Goal: Task Accomplishment & Management: Use online tool/utility

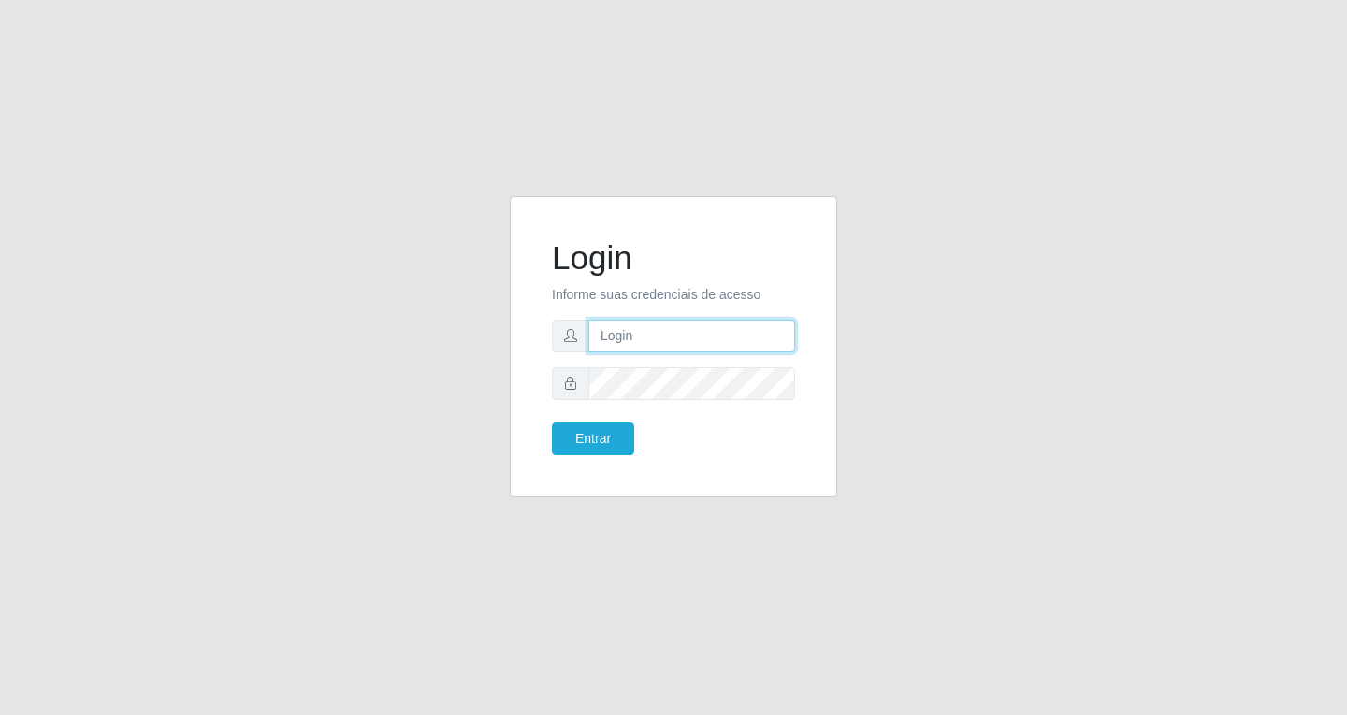
click at [612, 339] on input "text" at bounding box center [691, 336] width 207 height 33
click at [646, 339] on input "text" at bounding box center [691, 336] width 207 height 33
type input "[EMAIL_ADDRESS][DOMAIN_NAME]"
click at [552, 423] on button "Entrar" at bounding box center [593, 439] width 82 height 33
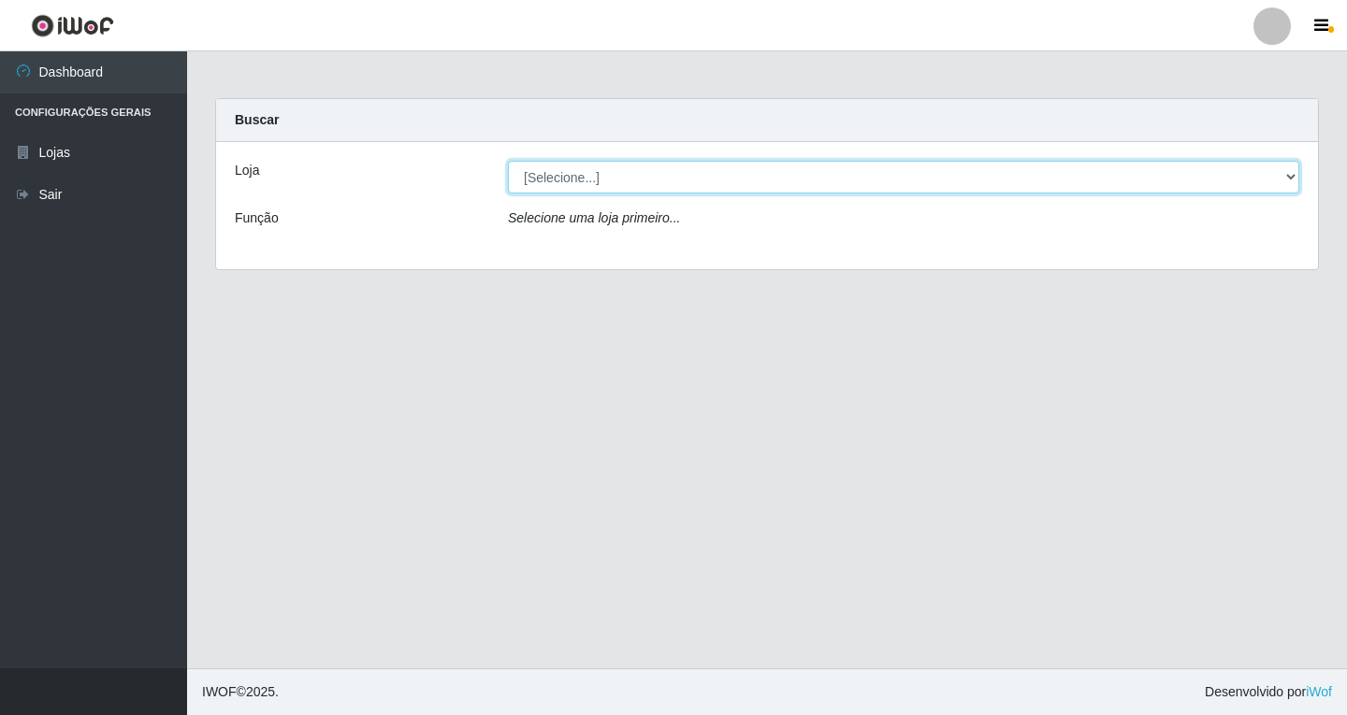
click at [1161, 192] on select "[Selecione...] SuperFácil Atacado - [GEOGRAPHIC_DATA]" at bounding box center [903, 177] width 791 height 33
select select "503"
click at [508, 161] on select "[Selecione...] SuperFácil Atacado - [GEOGRAPHIC_DATA]" at bounding box center [903, 177] width 791 height 33
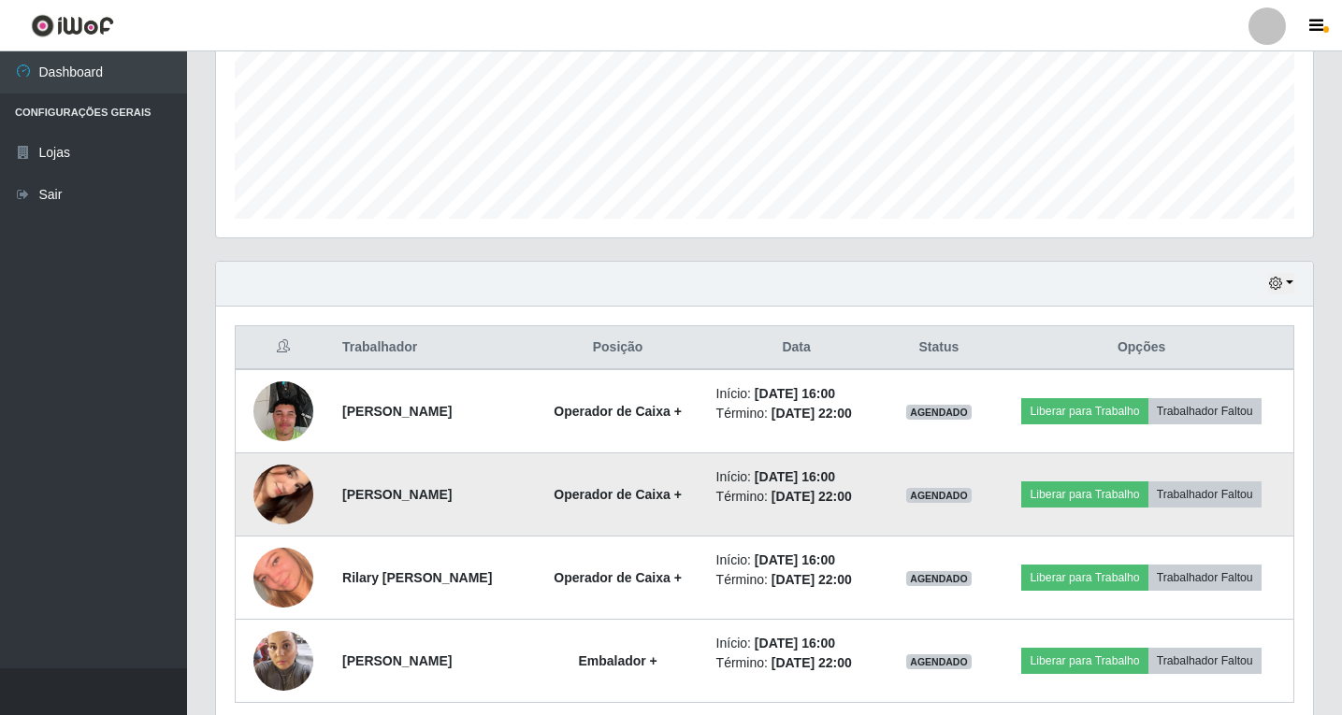
scroll to position [526, 0]
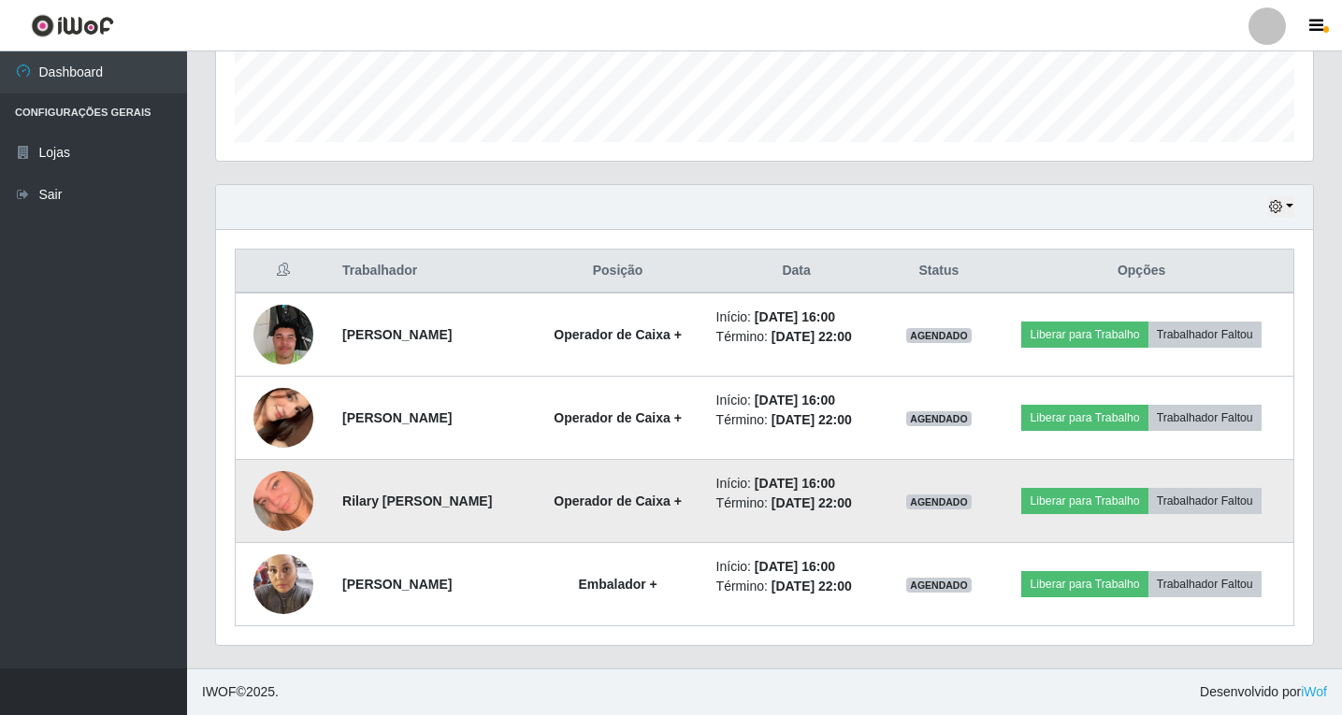
click at [281, 500] on img at bounding box center [283, 501] width 60 height 107
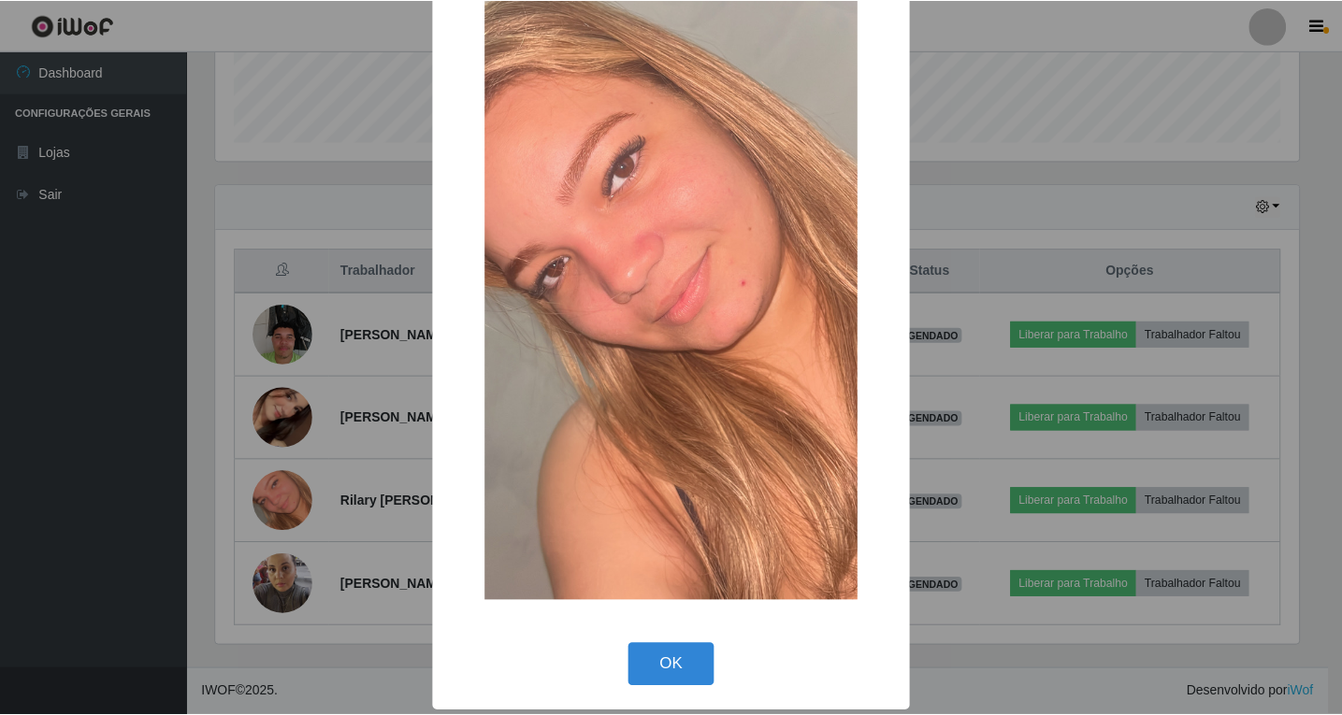
scroll to position [113, 0]
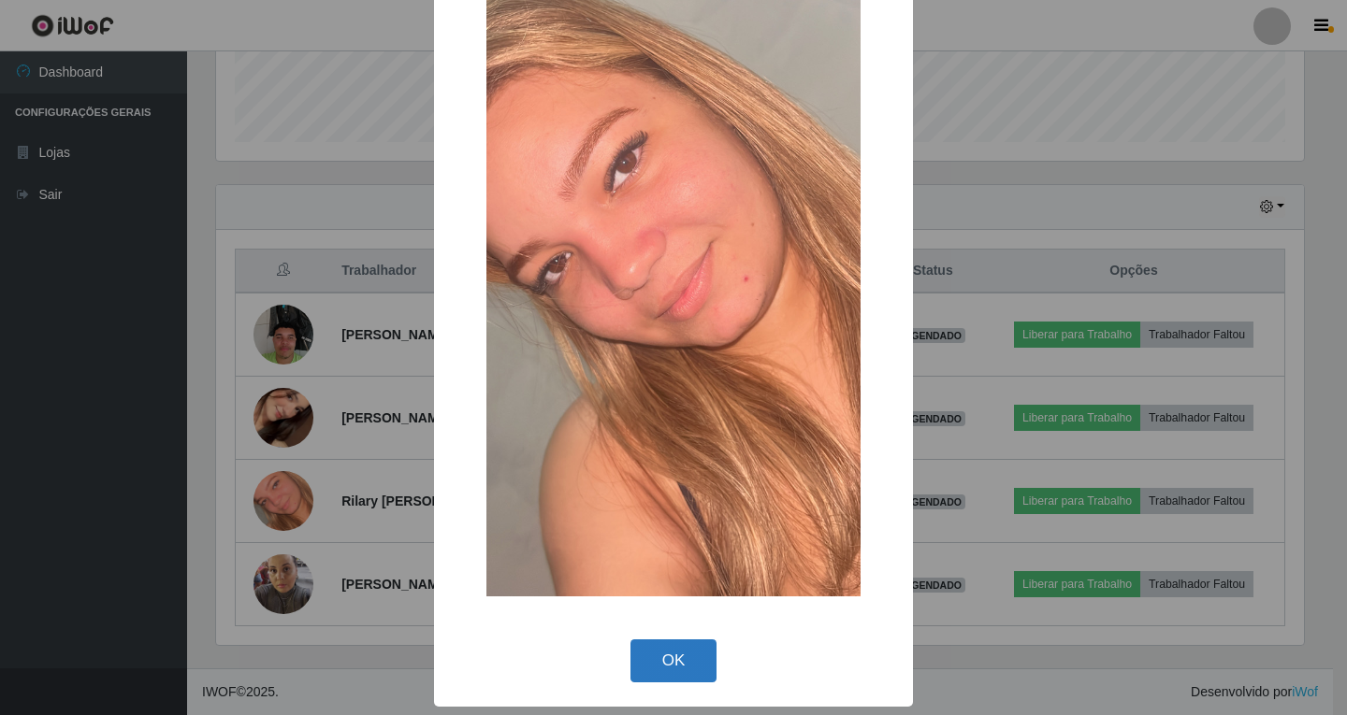
click at [640, 666] on button "OK" at bounding box center [673, 662] width 87 height 44
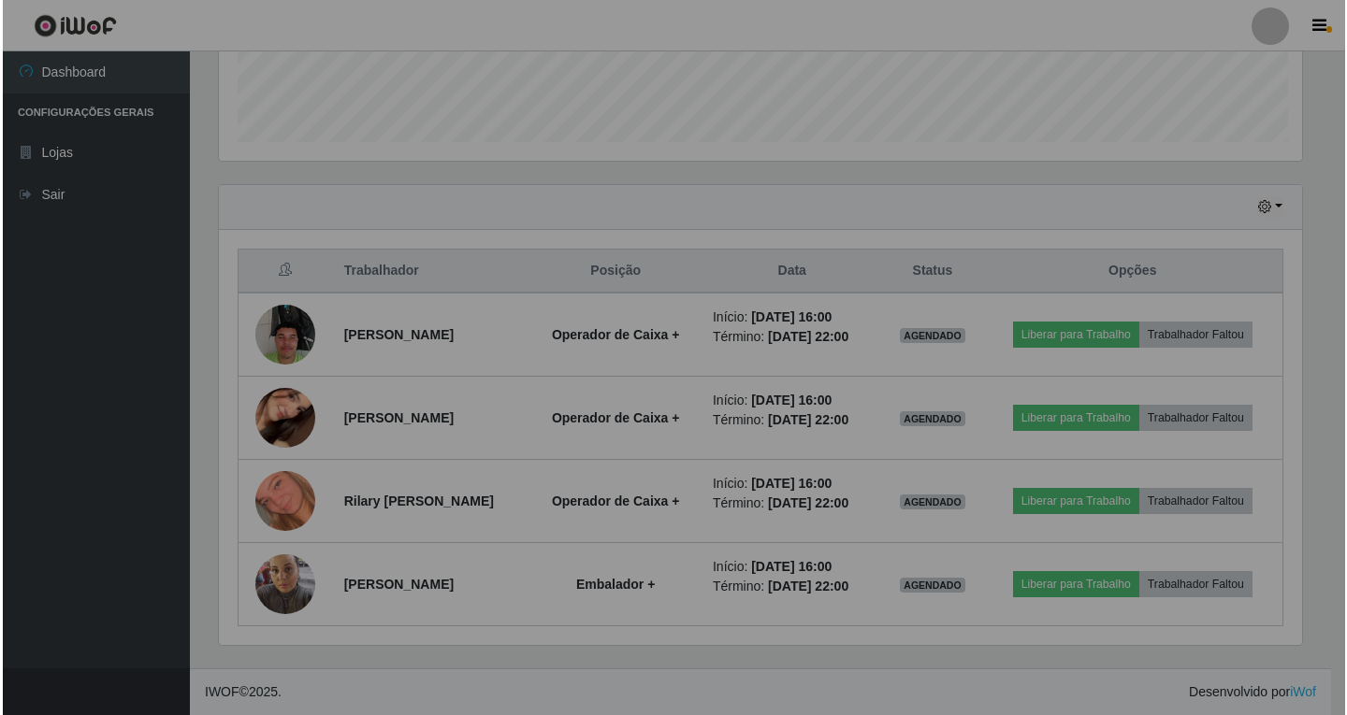
scroll to position [388, 1097]
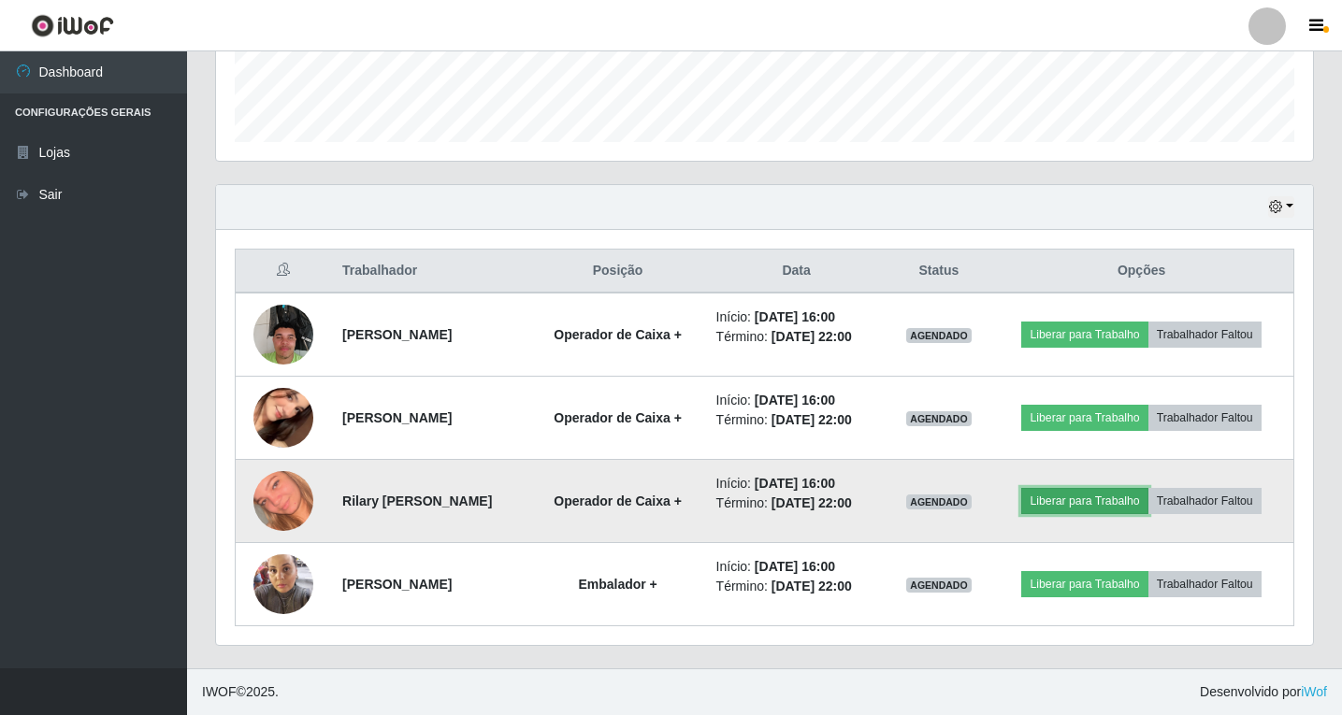
click at [1092, 504] on button "Liberar para Trabalho" at bounding box center [1084, 501] width 126 height 26
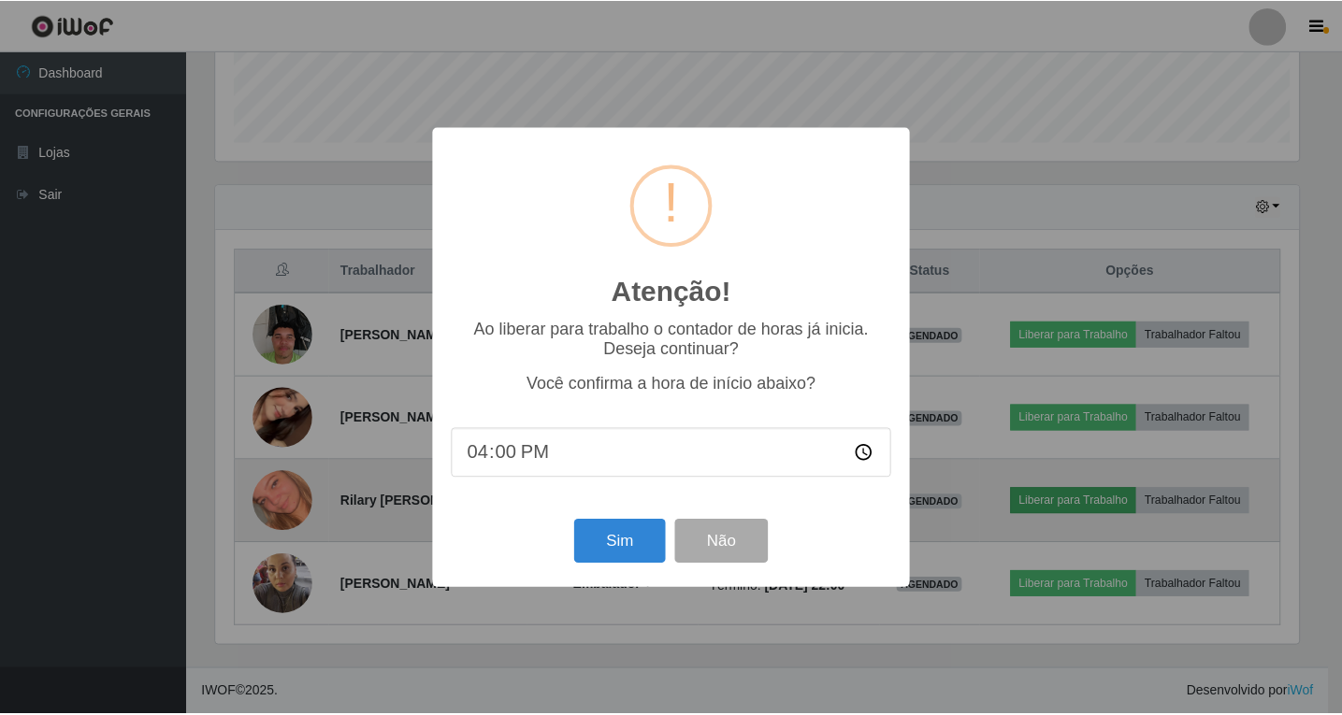
scroll to position [388, 1088]
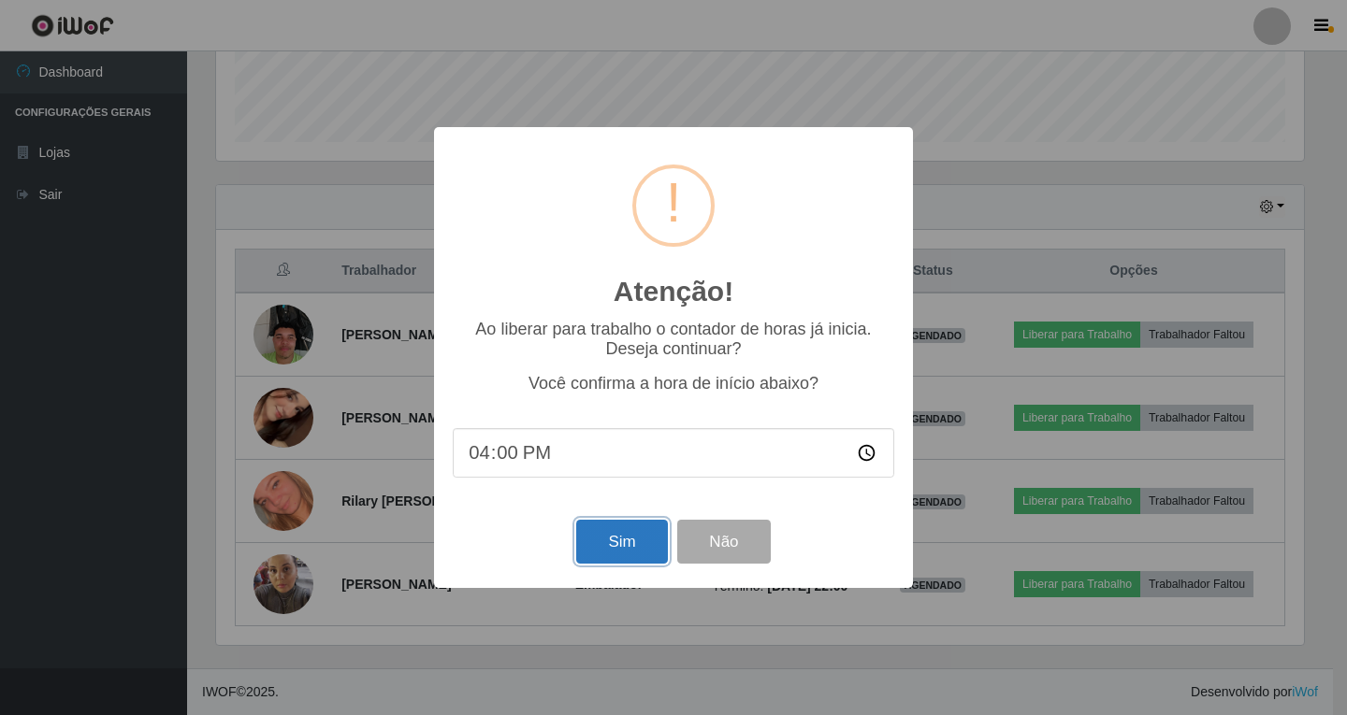
click at [617, 541] on button "Sim" at bounding box center [621, 542] width 91 height 44
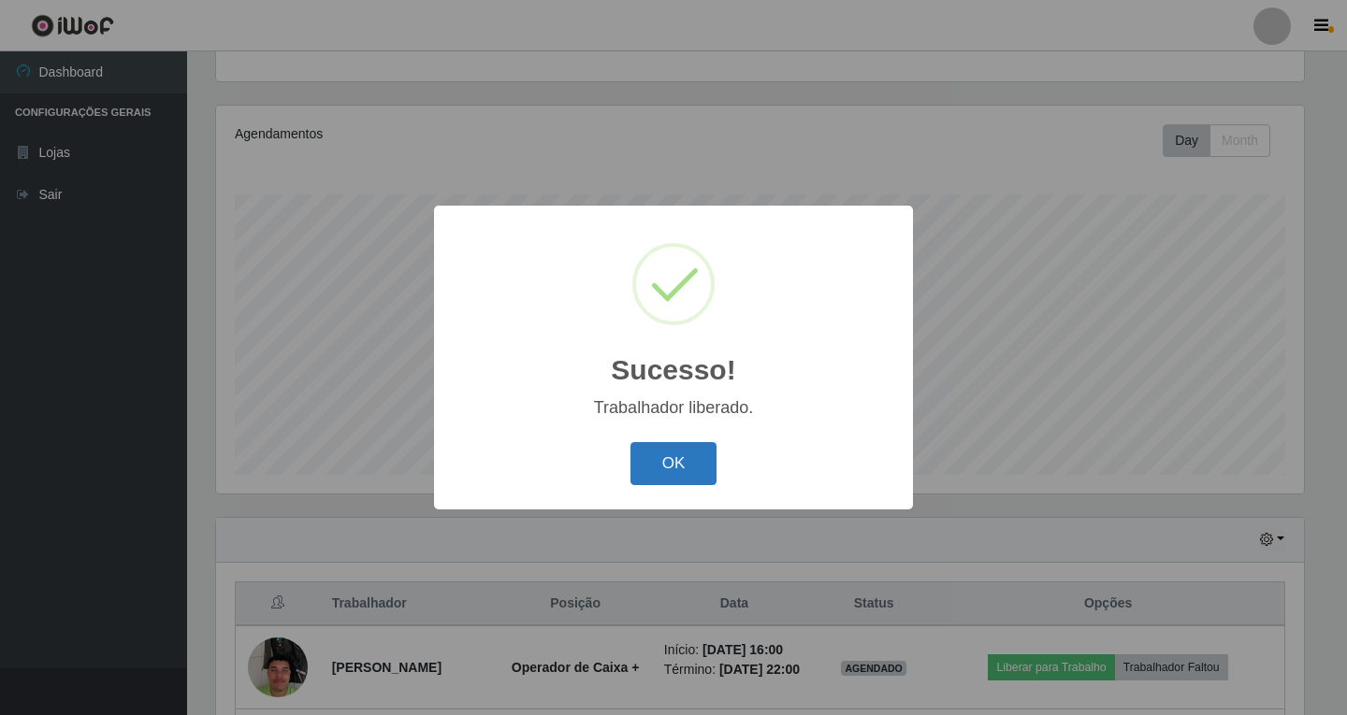
click at [668, 461] on button "OK" at bounding box center [673, 464] width 87 height 44
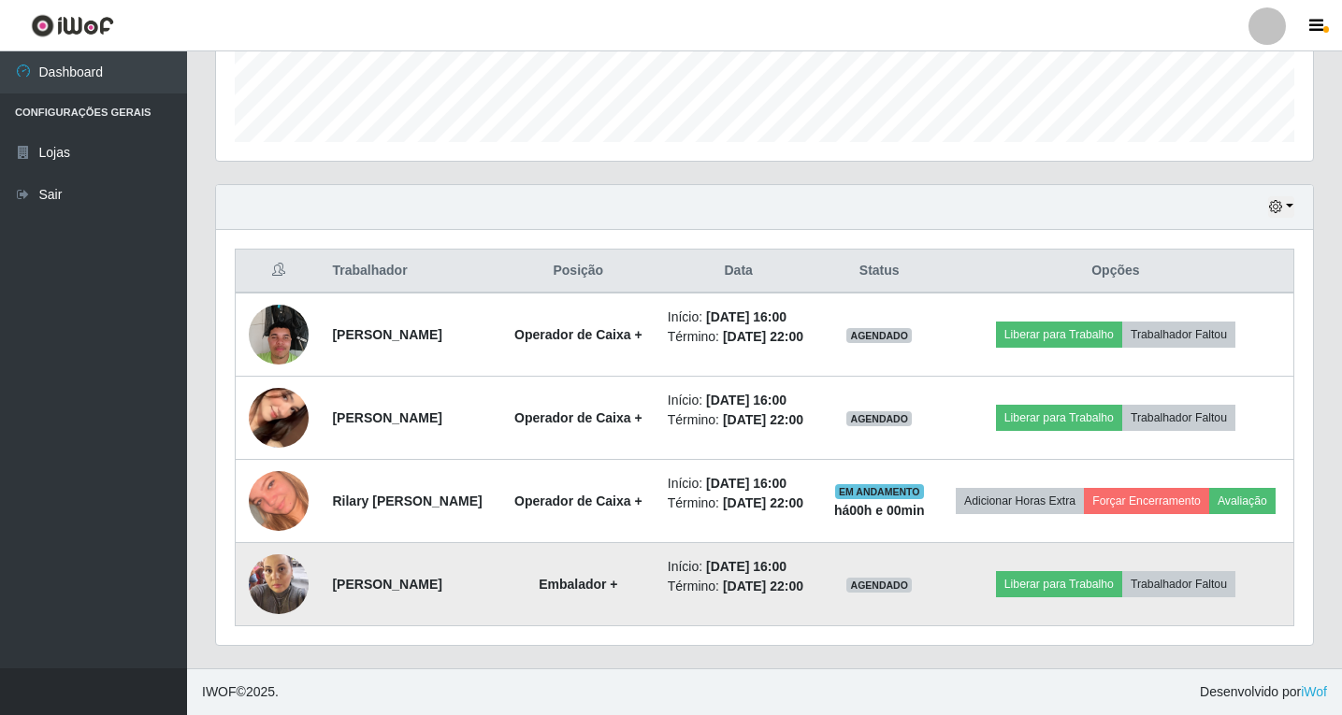
scroll to position [661, 0]
click at [1079, 573] on button "Liberar para Trabalho" at bounding box center [1059, 584] width 126 height 26
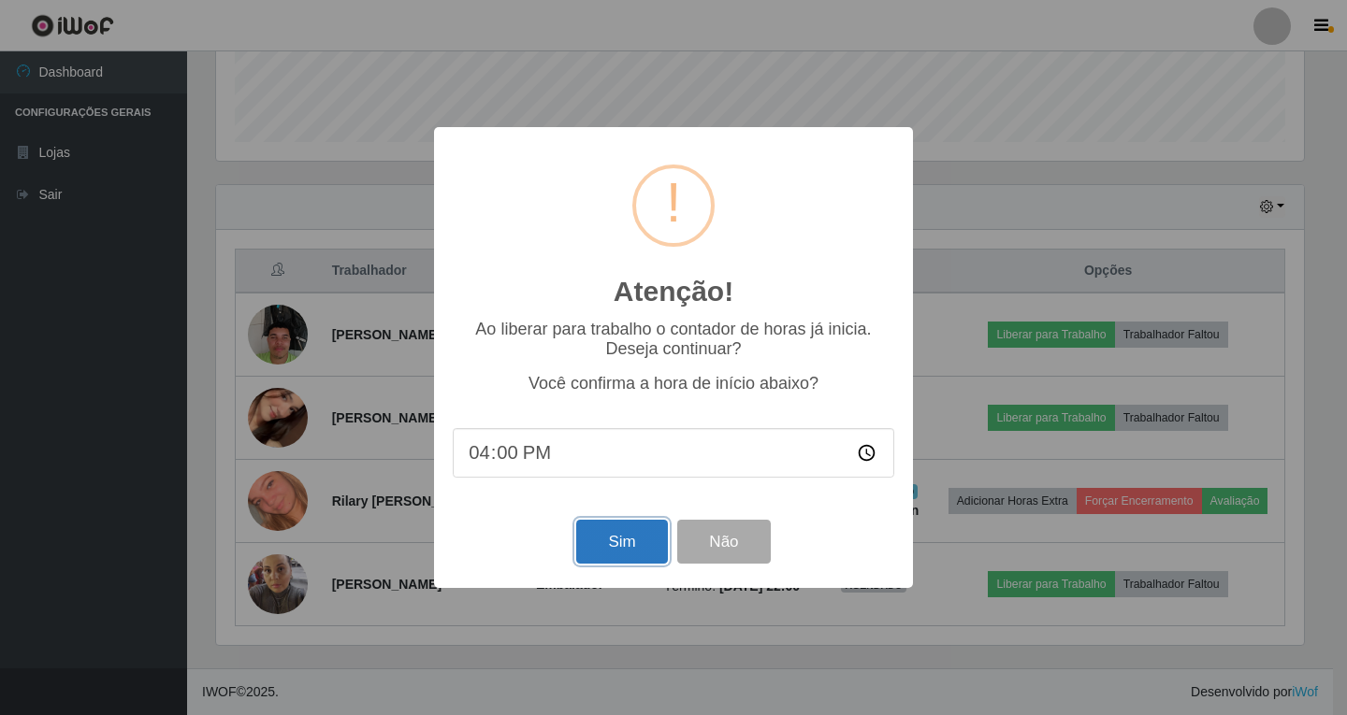
click at [600, 540] on button "Sim" at bounding box center [621, 542] width 91 height 44
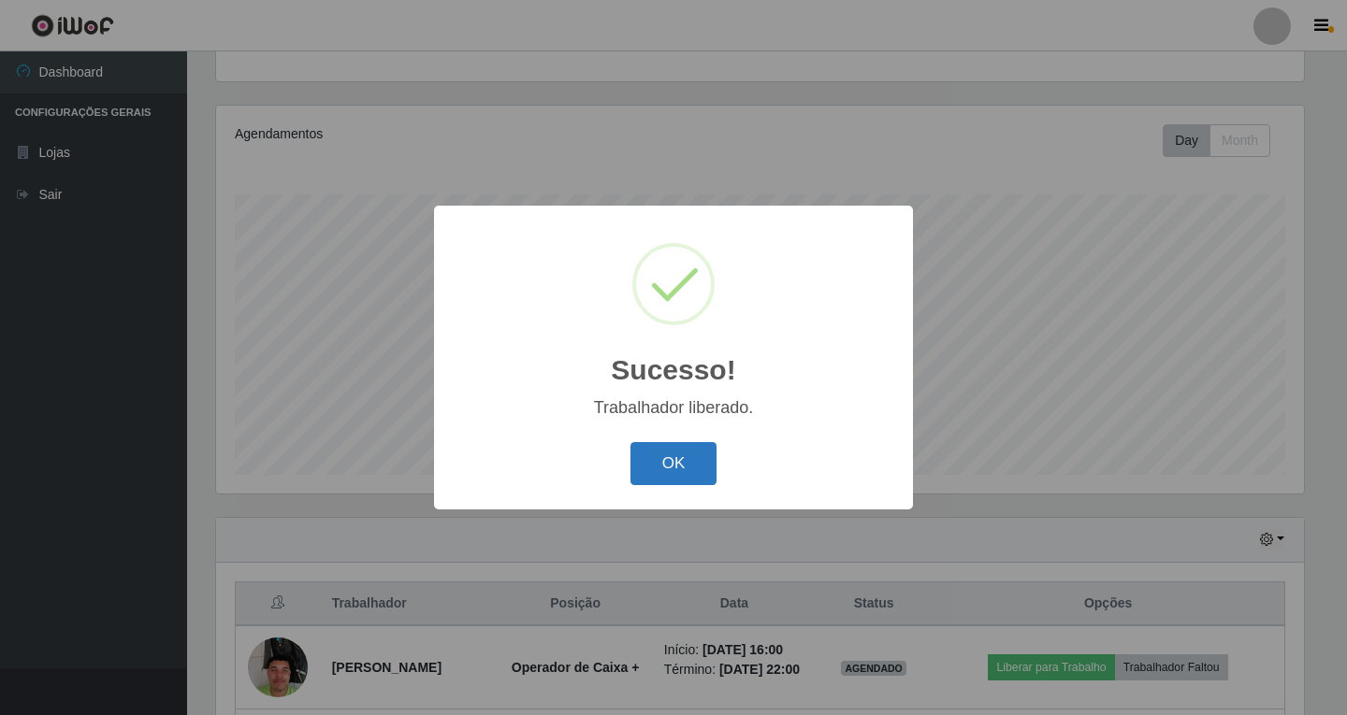
click at [670, 450] on button "OK" at bounding box center [673, 464] width 87 height 44
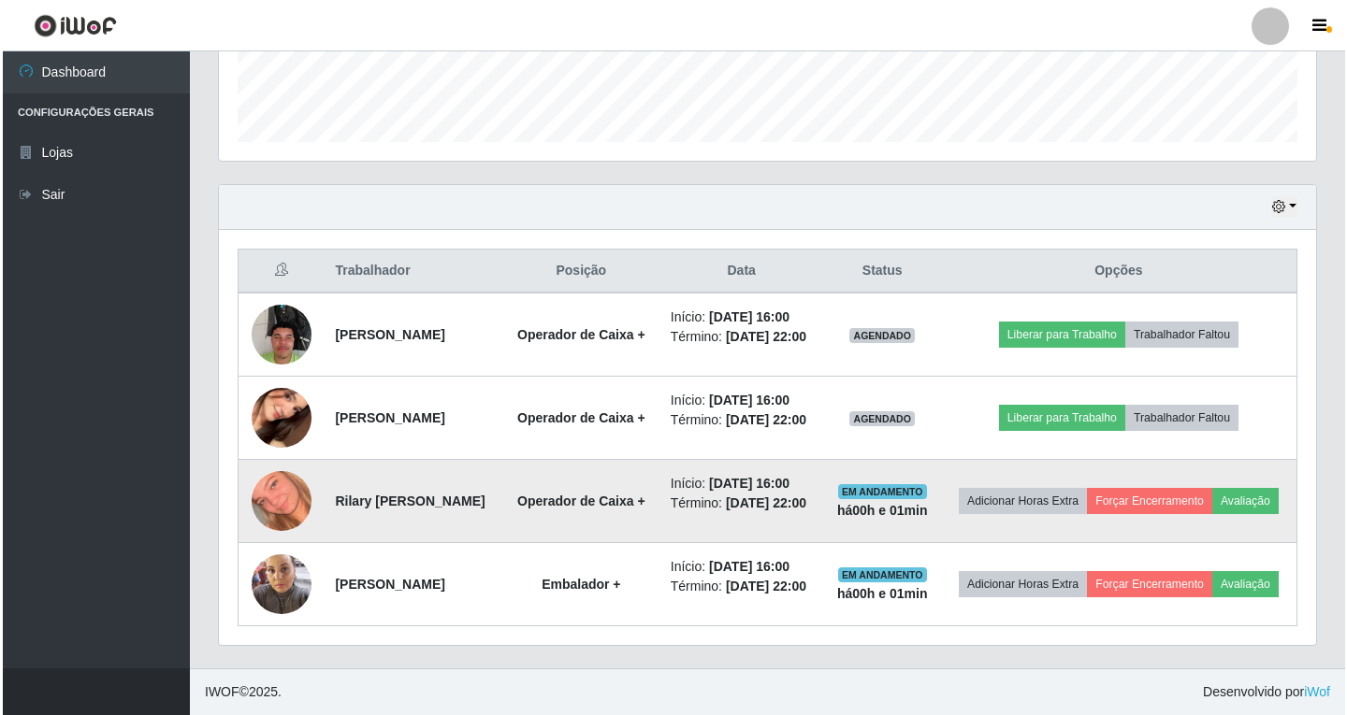
scroll to position [661, 0]
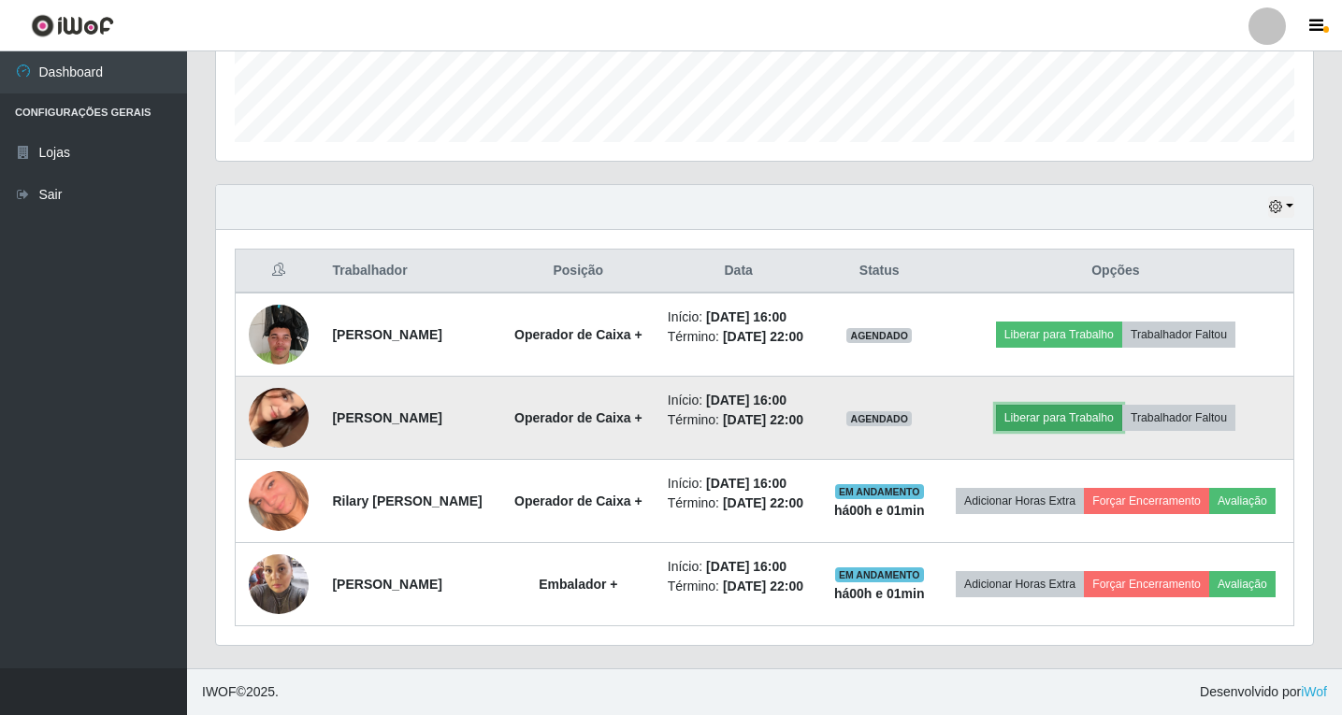
click at [1053, 405] on button "Liberar para Trabalho" at bounding box center [1059, 418] width 126 height 26
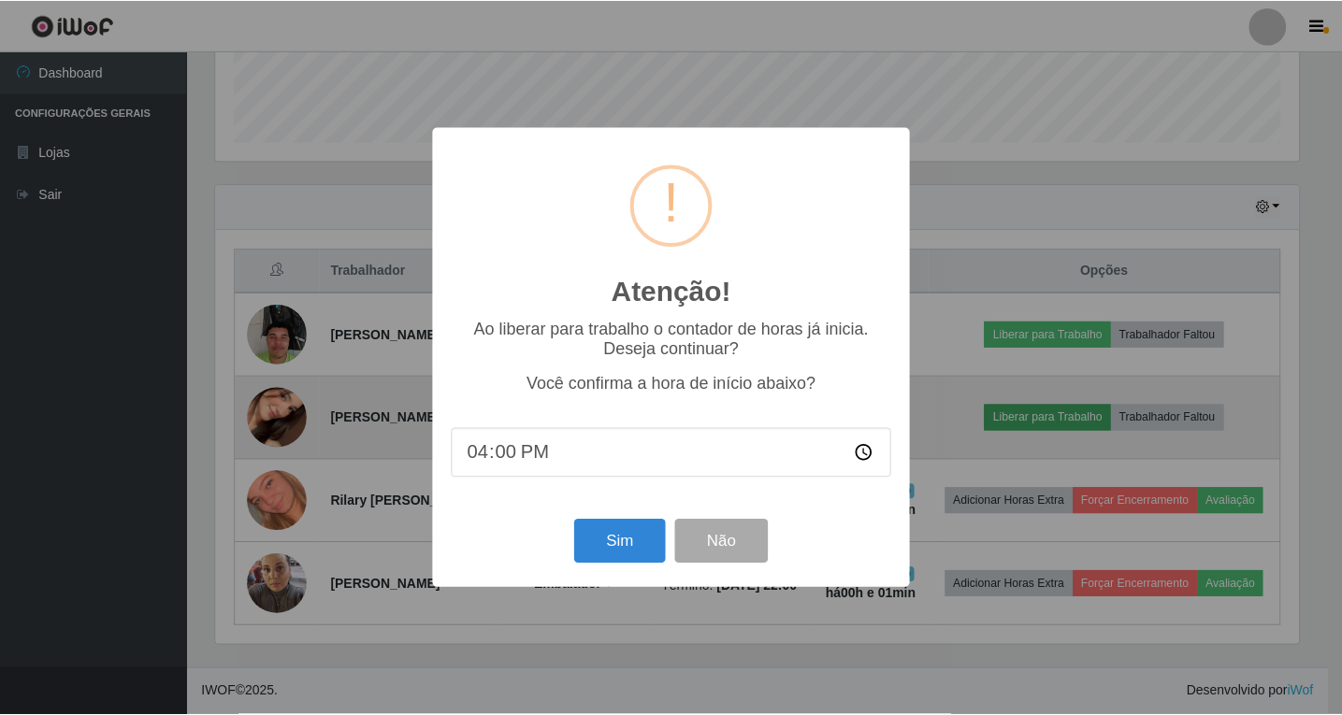
scroll to position [388, 1088]
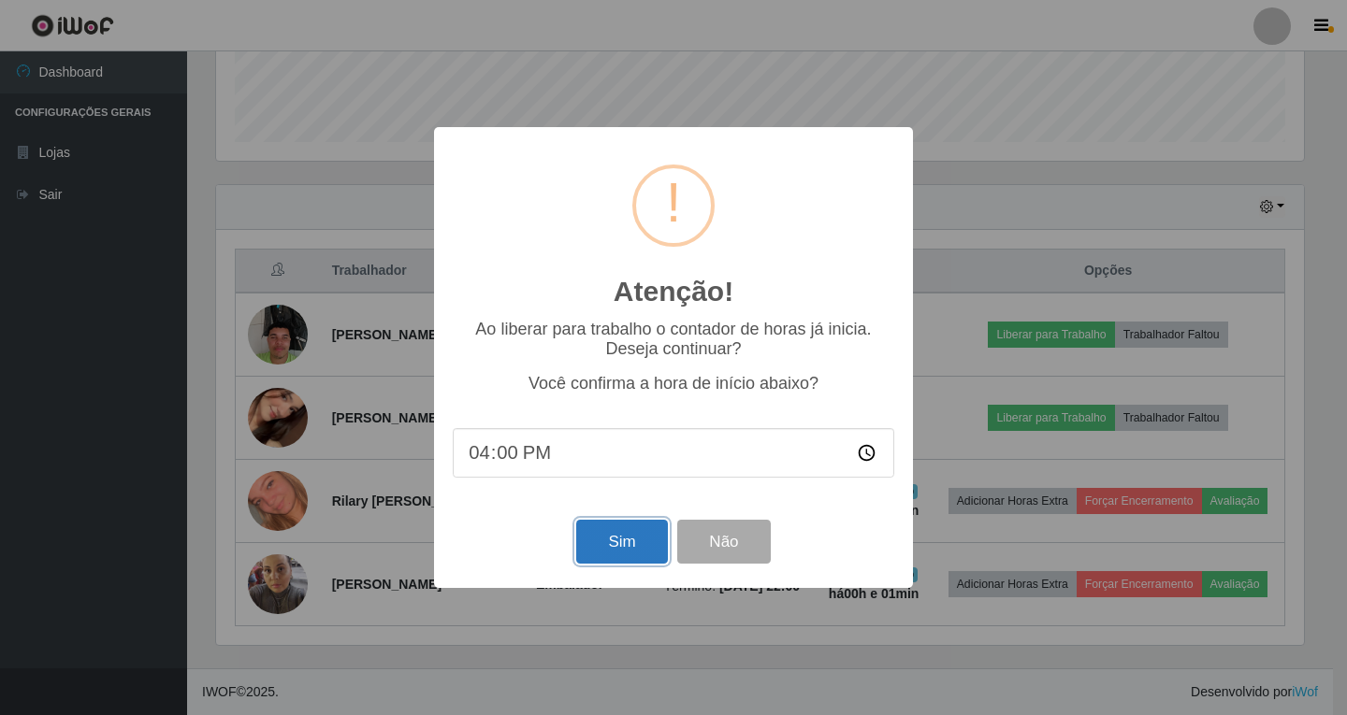
click at [645, 550] on button "Sim" at bounding box center [621, 542] width 91 height 44
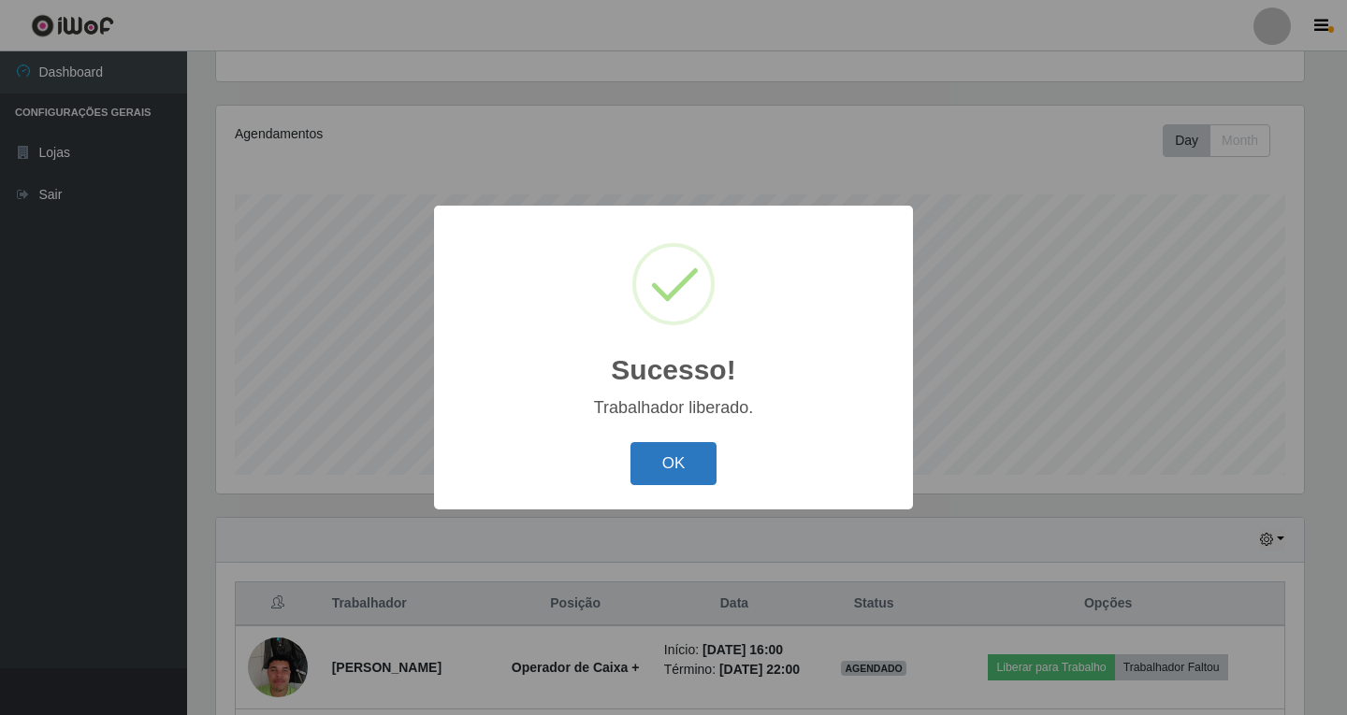
click at [676, 465] on button "OK" at bounding box center [673, 464] width 87 height 44
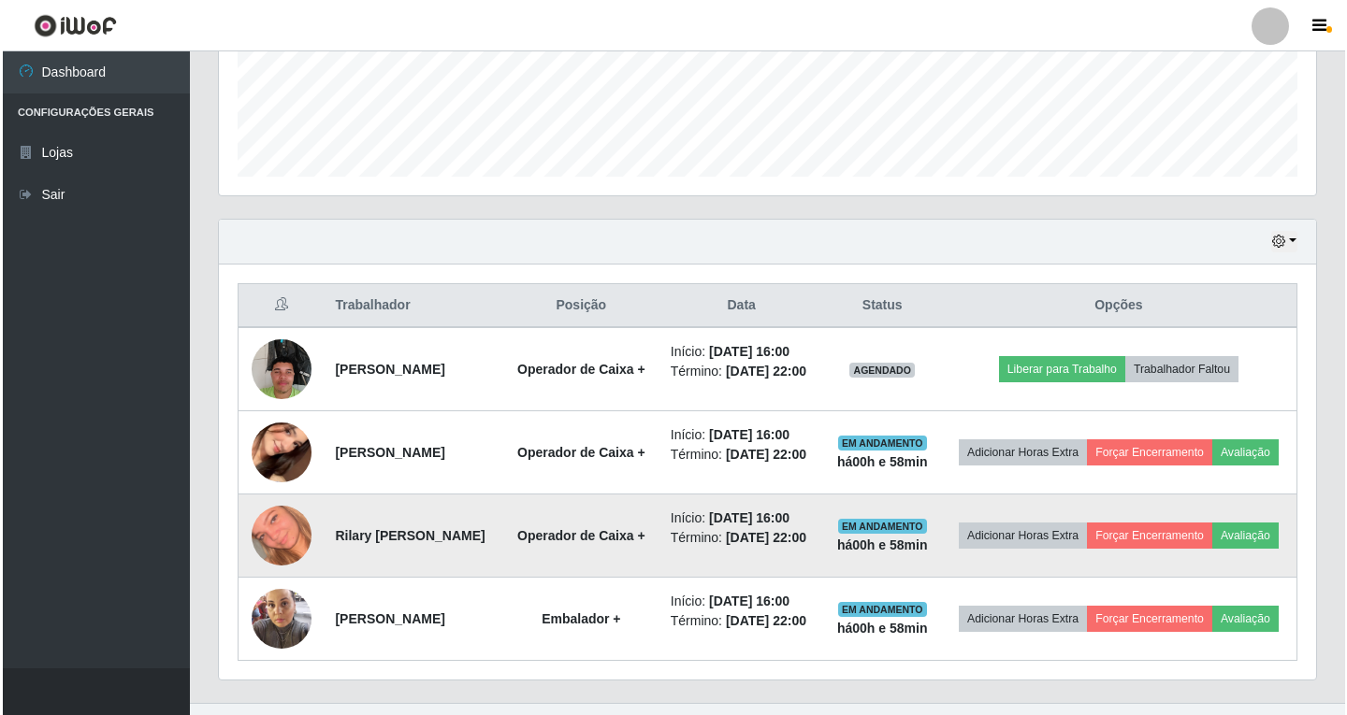
scroll to position [661, 0]
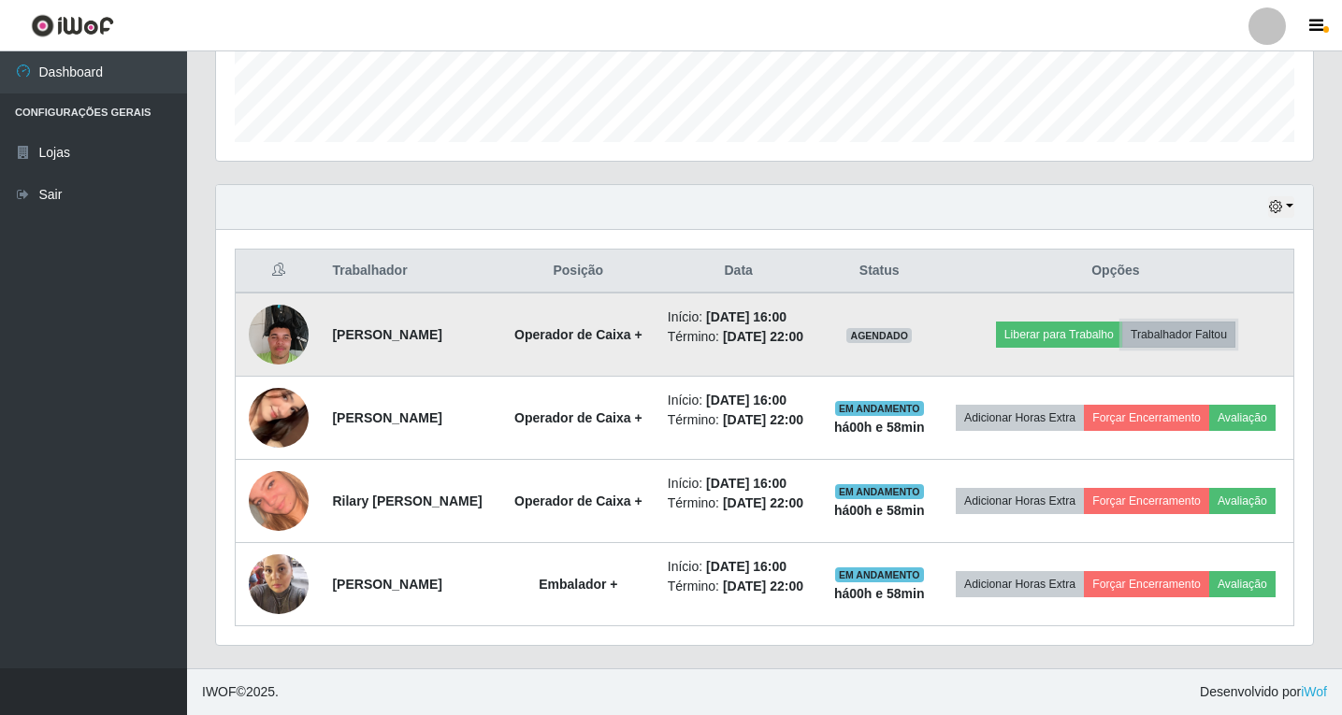
click at [1213, 322] on button "Trabalhador Faltou" at bounding box center [1178, 335] width 113 height 26
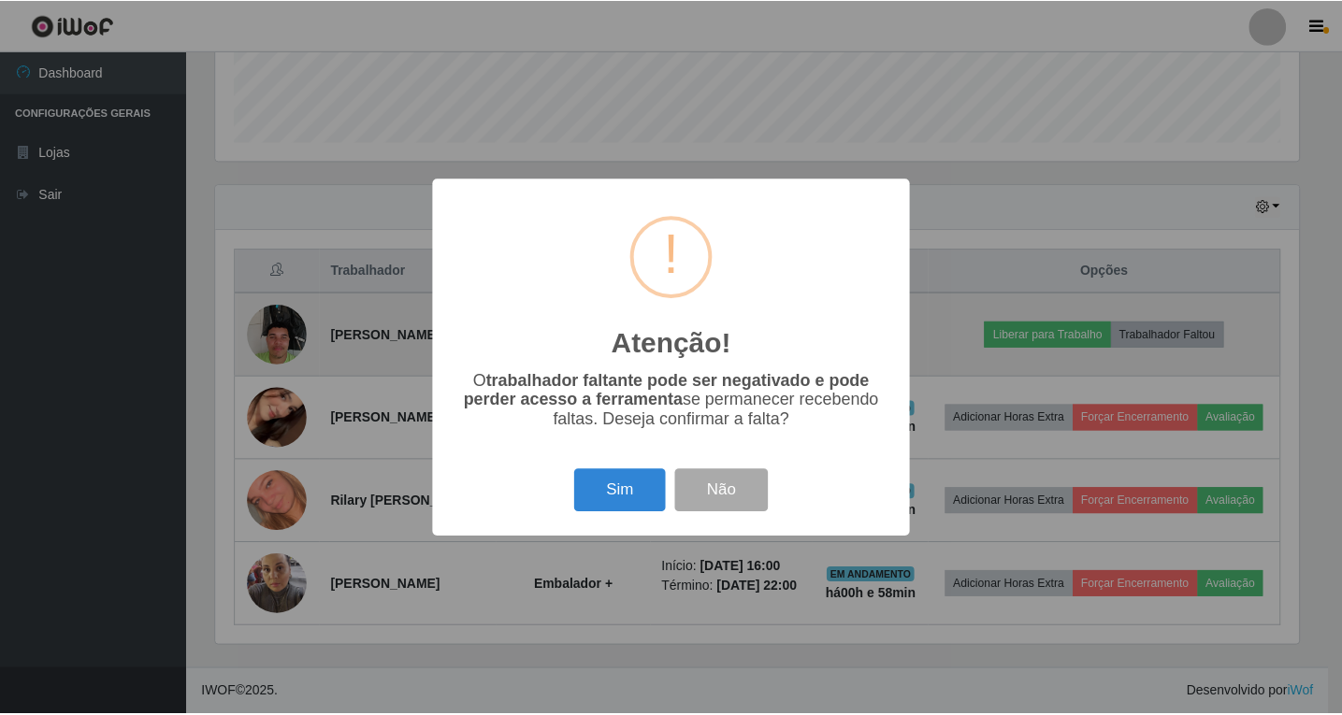
scroll to position [388, 1088]
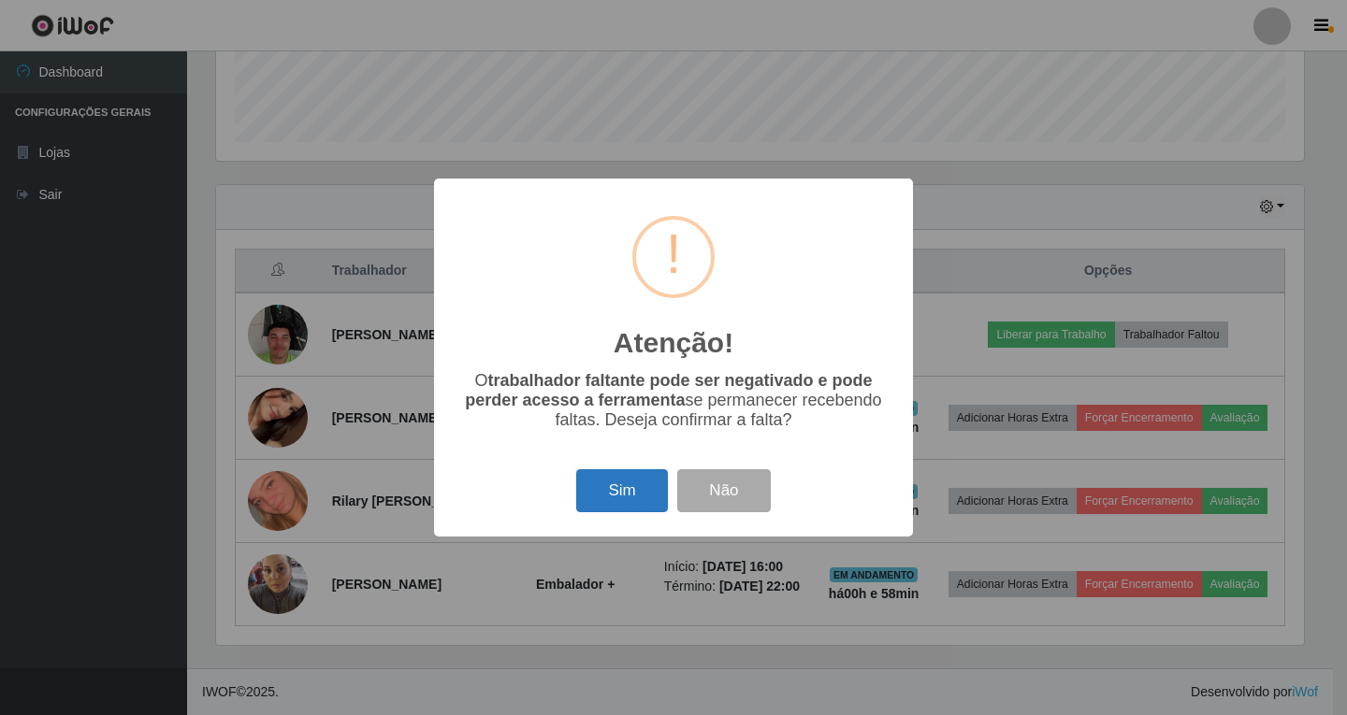
click at [612, 491] on button "Sim" at bounding box center [621, 491] width 91 height 44
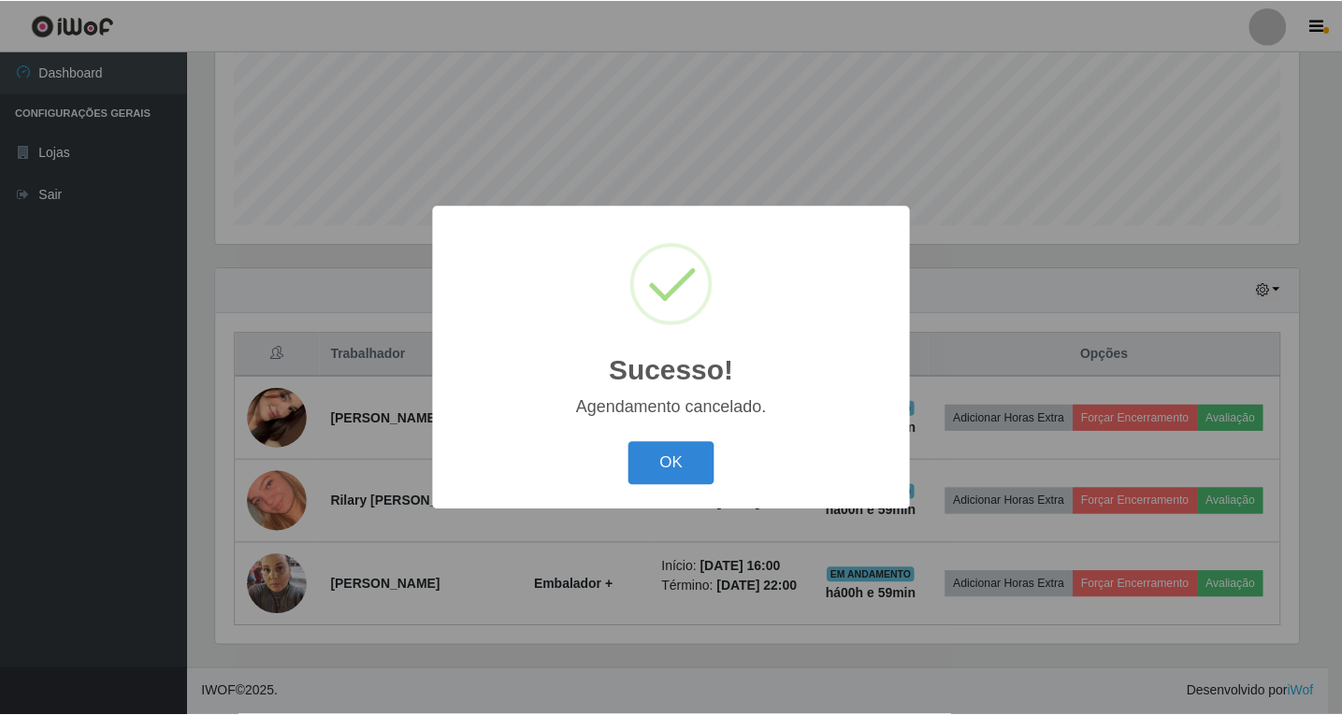
scroll to position [544, 0]
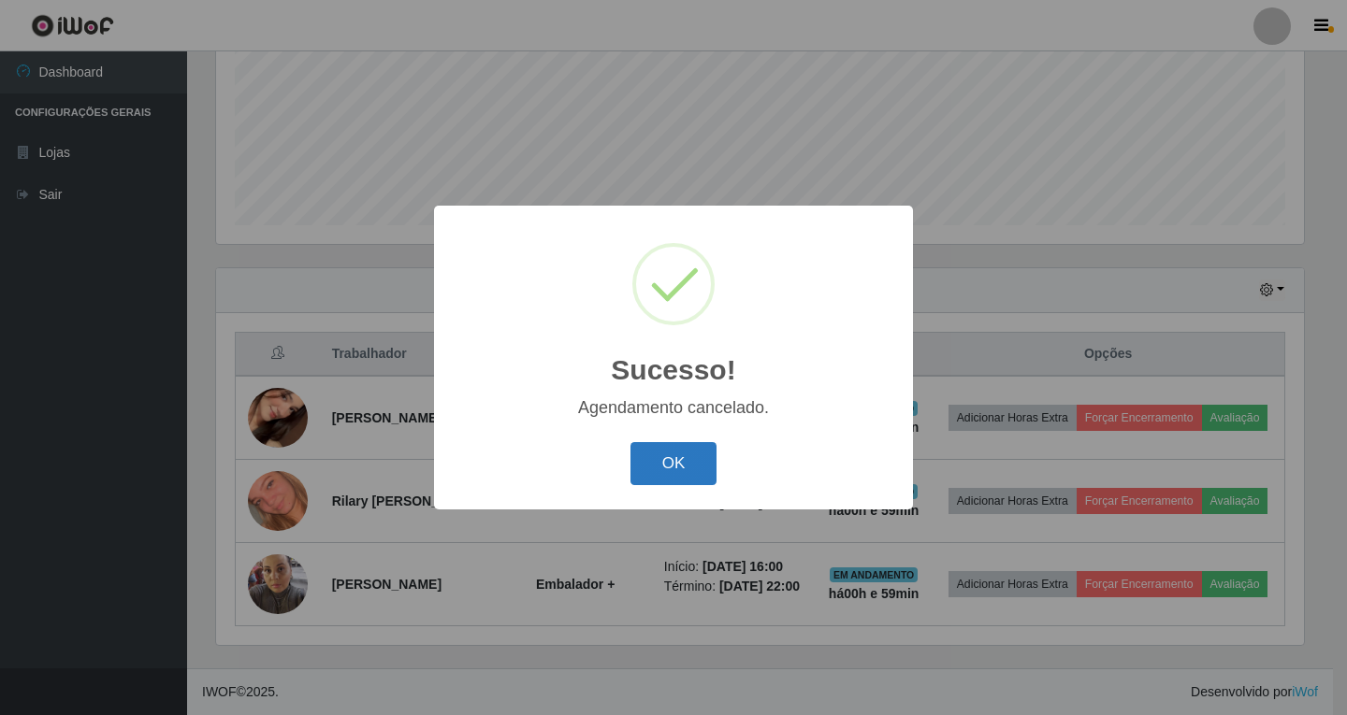
click at [665, 465] on button "OK" at bounding box center [673, 464] width 87 height 44
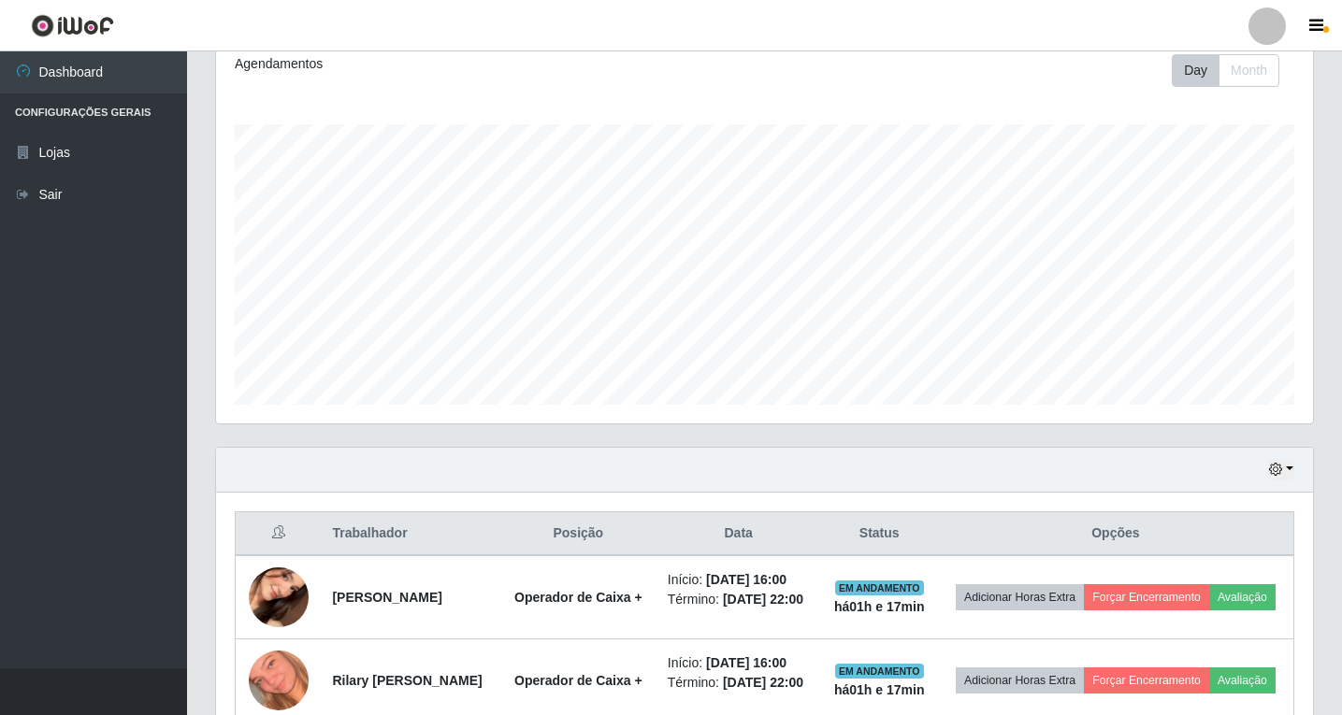
scroll to position [0, 0]
